Goal: Book appointment/travel/reservation

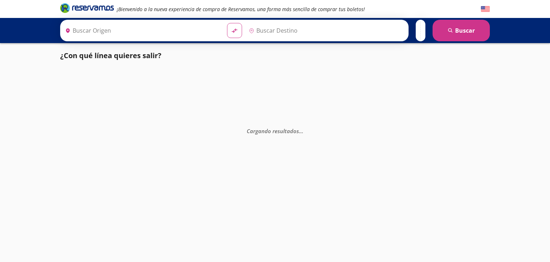
type input "Nogales, [GEOGRAPHIC_DATA]"
type input "[PERSON_NAME], [GEOGRAPHIC_DATA]"
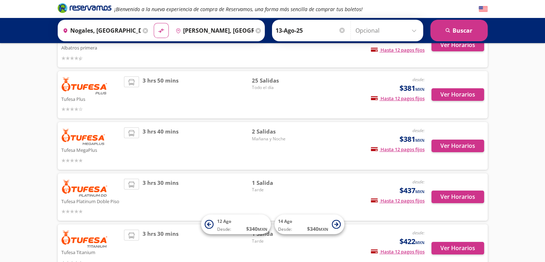
scroll to position [107, 0]
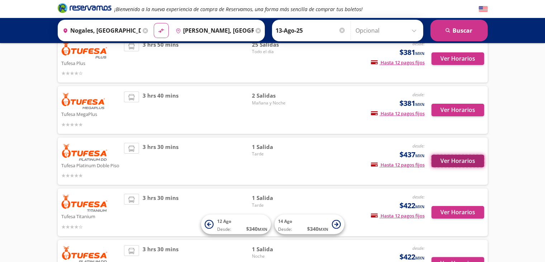
click at [463, 159] on button "Ver Horarios" at bounding box center [457, 160] width 53 height 13
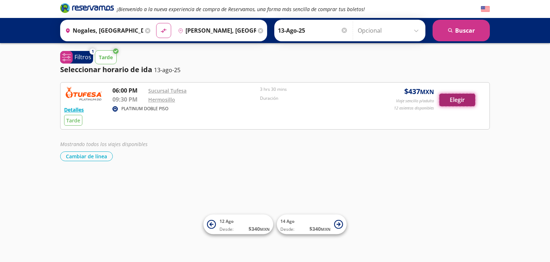
click at [460, 98] on button "Elegir" at bounding box center [458, 100] width 36 height 13
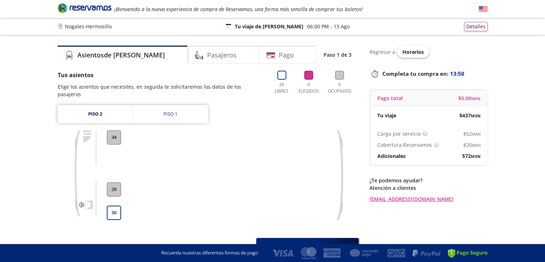
click at [417, 53] on span "Horarios" at bounding box center [412, 51] width 21 height 7
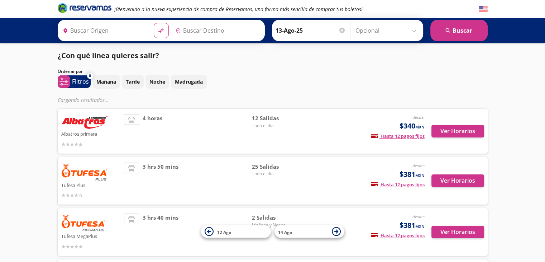
type input "Nogales, [GEOGRAPHIC_DATA]"
type input "[PERSON_NAME], [GEOGRAPHIC_DATA]"
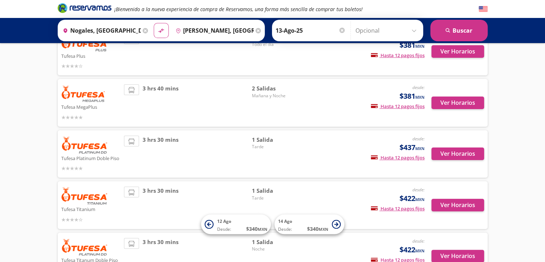
scroll to position [72, 0]
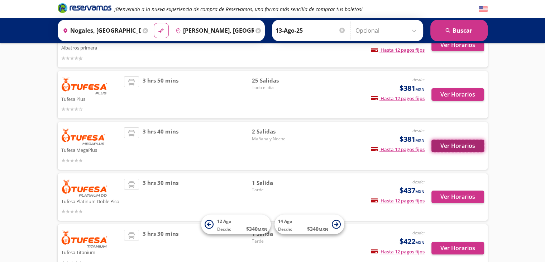
click at [469, 144] on button "Ver Horarios" at bounding box center [457, 145] width 53 height 13
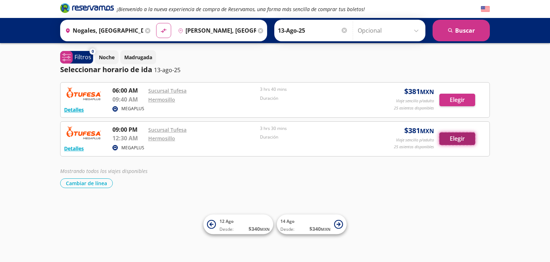
click at [464, 139] on button "Elegir" at bounding box center [458, 138] width 36 height 13
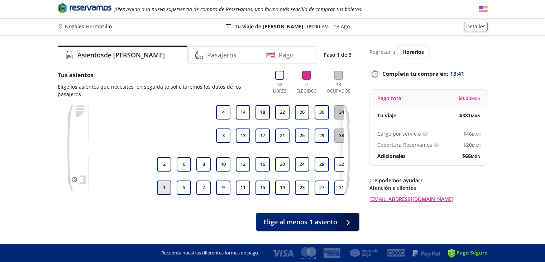
click at [162, 182] on button "1" at bounding box center [164, 187] width 14 height 14
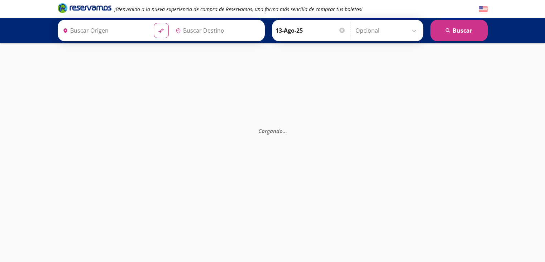
type input "[PERSON_NAME], [GEOGRAPHIC_DATA]"
type input "Nogales, [GEOGRAPHIC_DATA]"
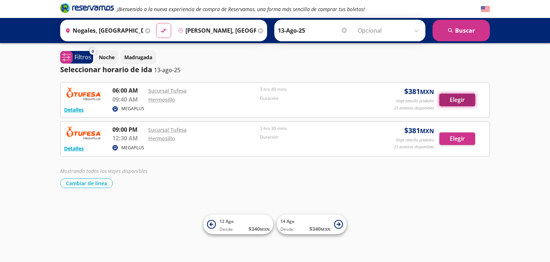
click at [450, 104] on button "Elegir" at bounding box center [458, 100] width 36 height 13
